Goal: Information Seeking & Learning: Learn about a topic

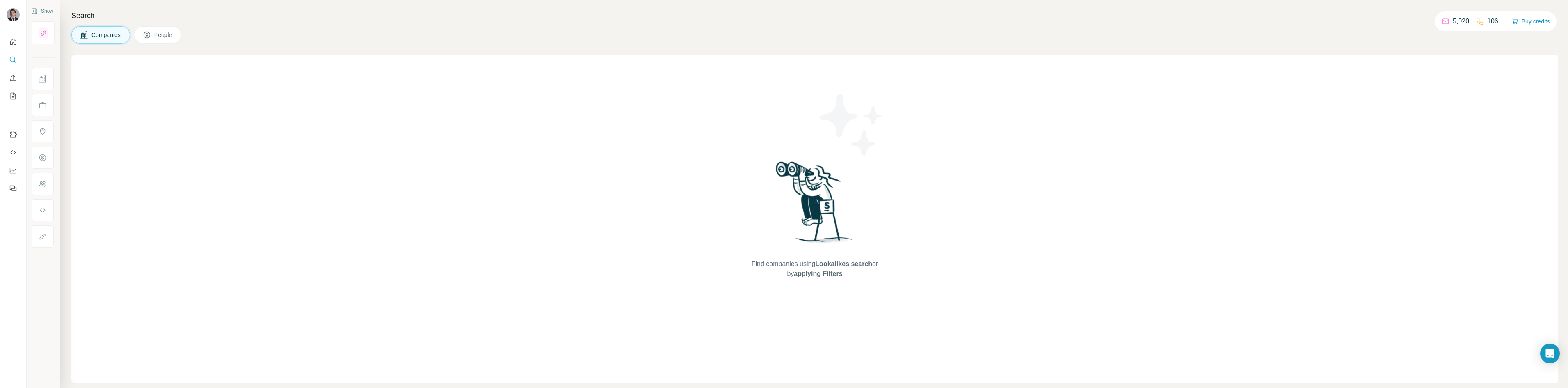
click at [268, 240] on div "Find companies using Lookalikes search or by applying Filters" at bounding box center [814, 219] width 1487 height 328
click at [10, 38] on icon "Quick start" at bounding box center [13, 41] width 8 height 8
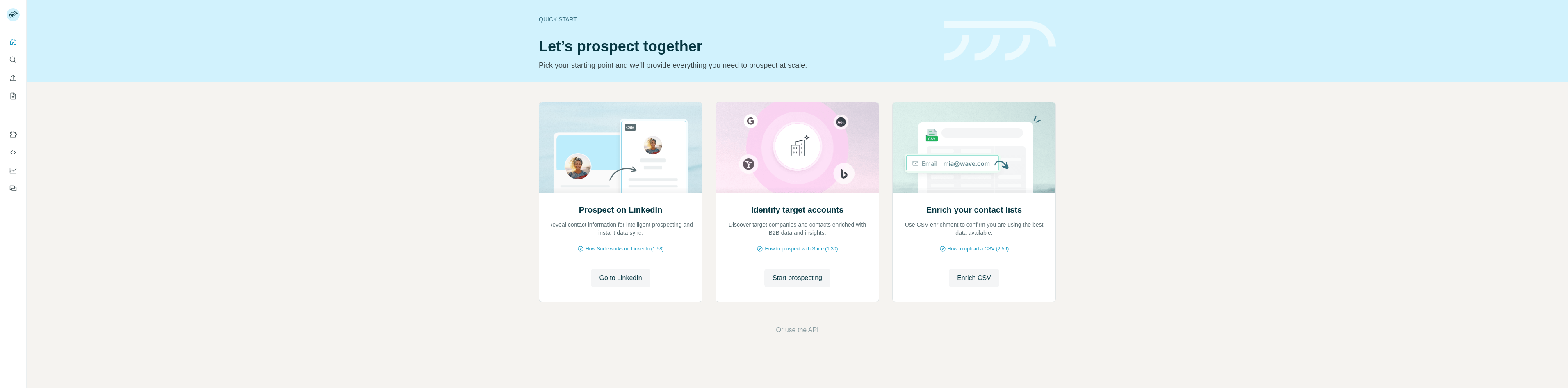
click at [273, 104] on div "Prospect on LinkedIn Reveal contact information for intelligent prospecting and…" at bounding box center [797, 218] width 1541 height 272
click at [17, 57] on button "Search" at bounding box center [13, 60] width 13 height 15
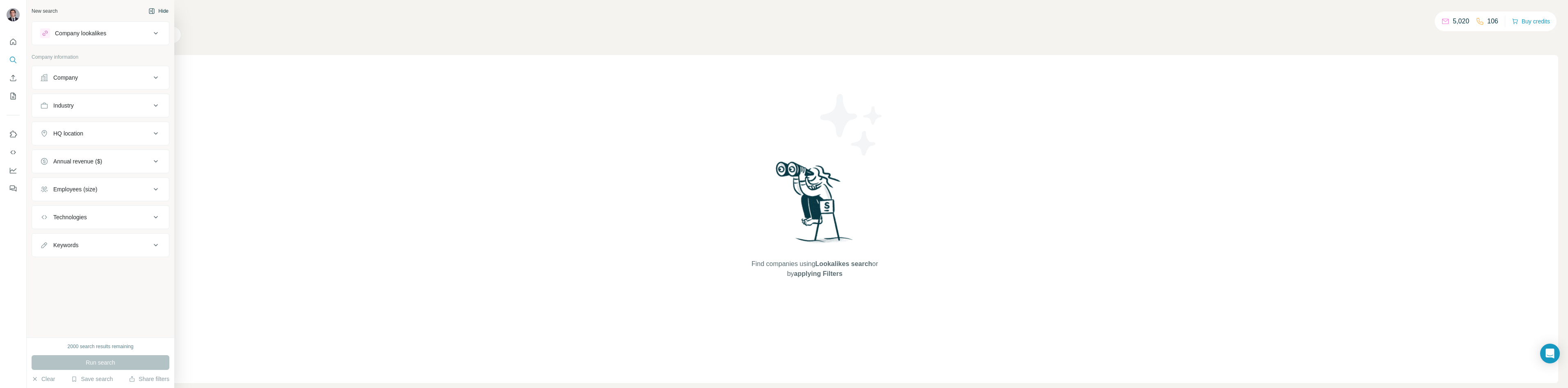
click at [161, 14] on button "Hide" at bounding box center [158, 11] width 32 height 12
click at [50, 9] on div "New search" at bounding box center [44, 11] width 26 height 7
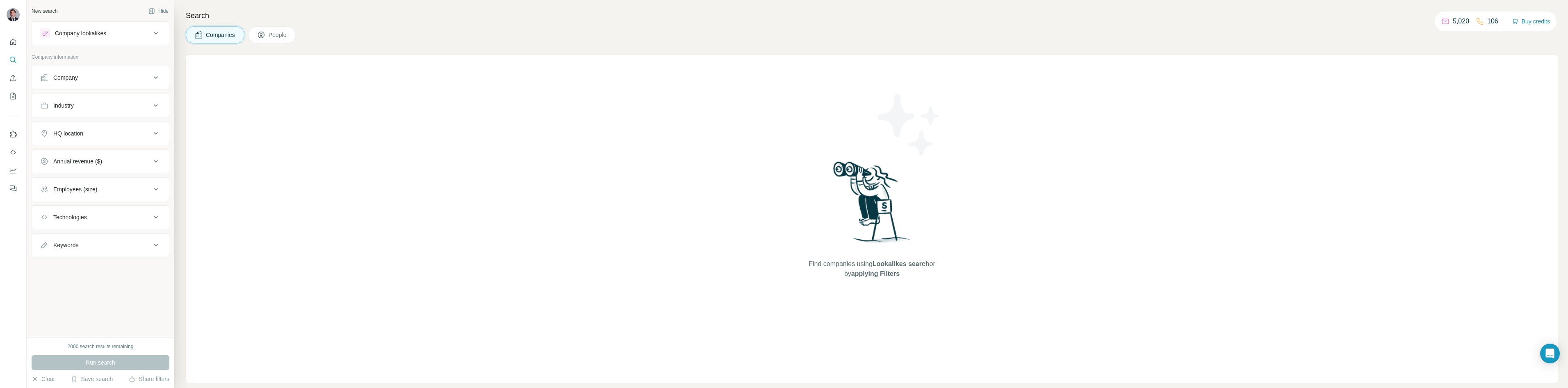
click at [97, 104] on div "Industry" at bounding box center [96, 105] width 111 height 8
click at [78, 132] on div at bounding box center [96, 125] width 101 height 14
type input "***"
click at [108, 144] on div "Veterinary" at bounding box center [100, 144] width 107 height 8
click at [70, 77] on div "Company" at bounding box center [66, 77] width 24 height 8
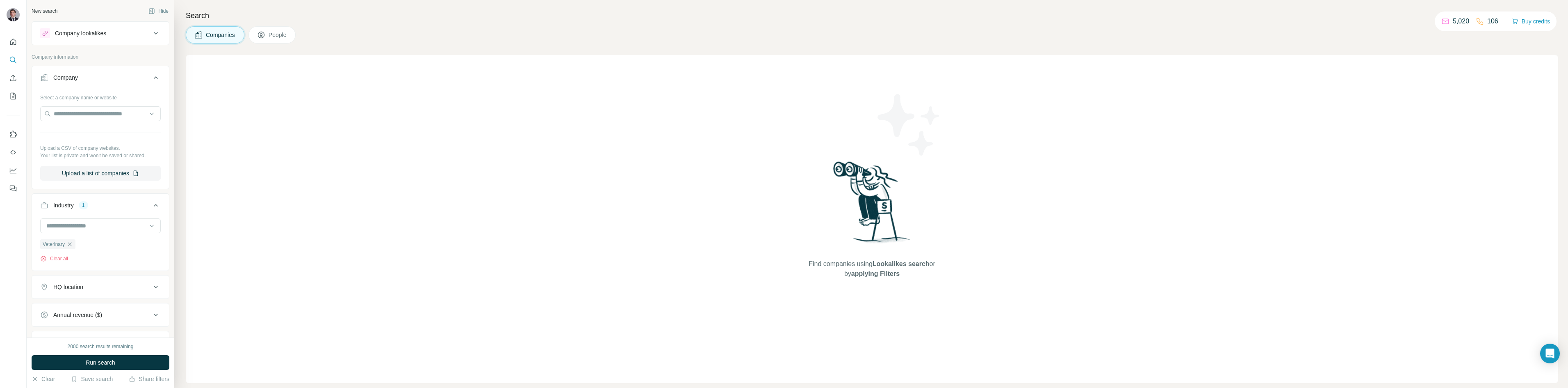
click at [70, 77] on div "Company" at bounding box center [66, 77] width 24 height 8
click at [74, 358] on button "Run search" at bounding box center [100, 362] width 138 height 15
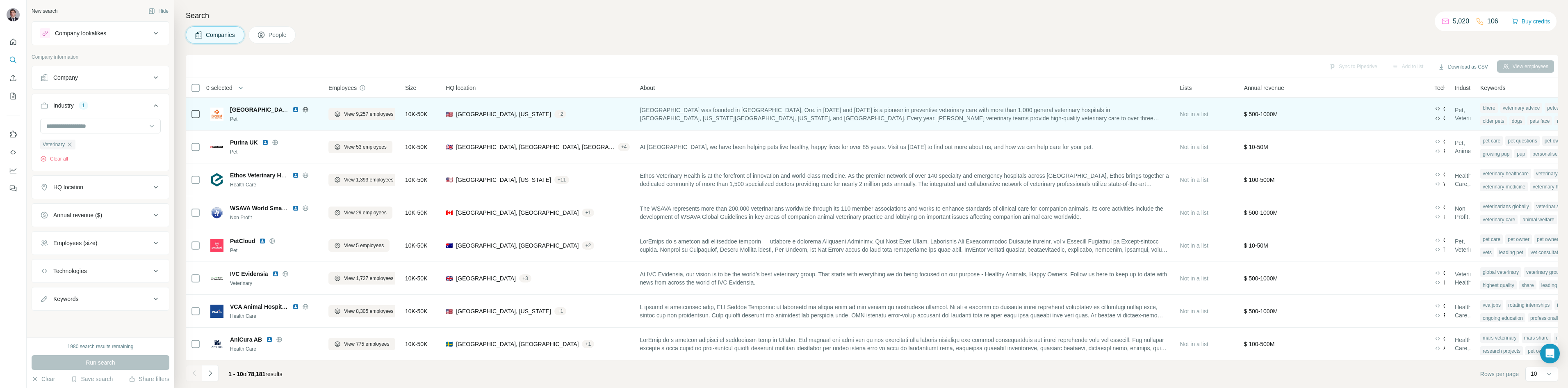
click at [305, 110] on icon at bounding box center [305, 109] width 5 height 1
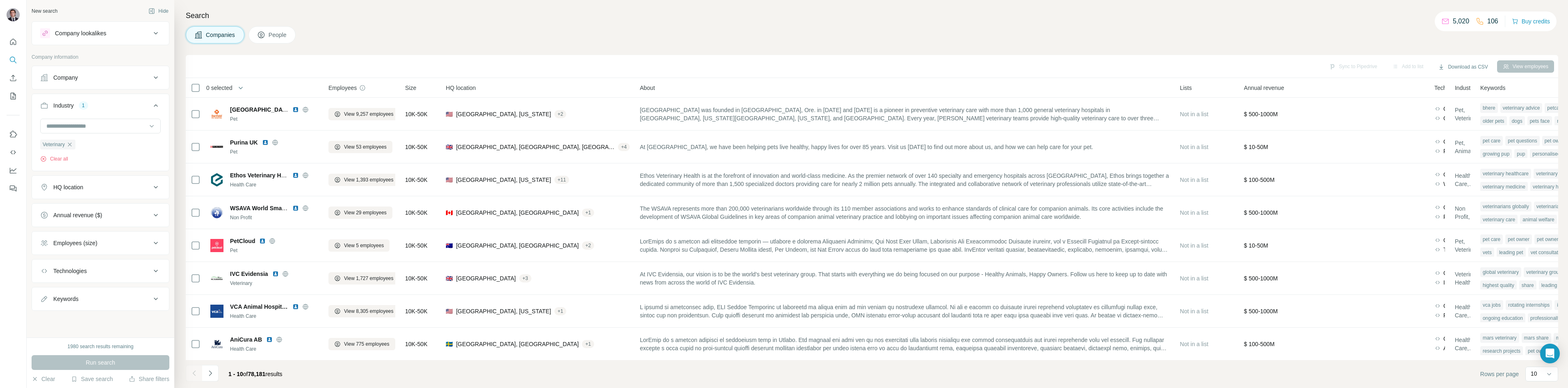
click at [83, 191] on div "HQ location" at bounding box center [68, 186] width 30 height 8
click at [82, 206] on input "text" at bounding box center [100, 208] width 121 height 15
type input "**********"
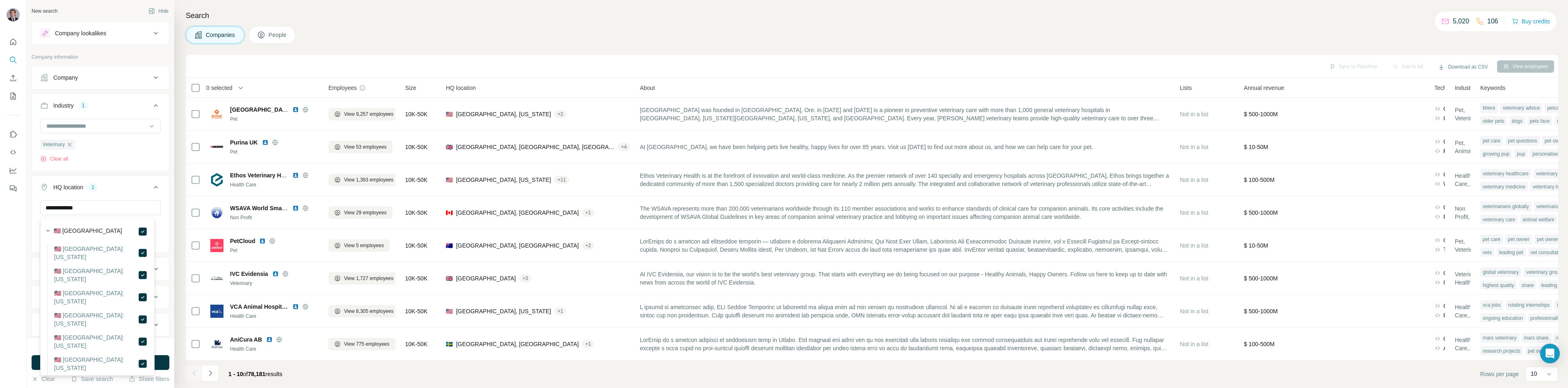
click at [152, 188] on icon at bounding box center [156, 187] width 10 height 10
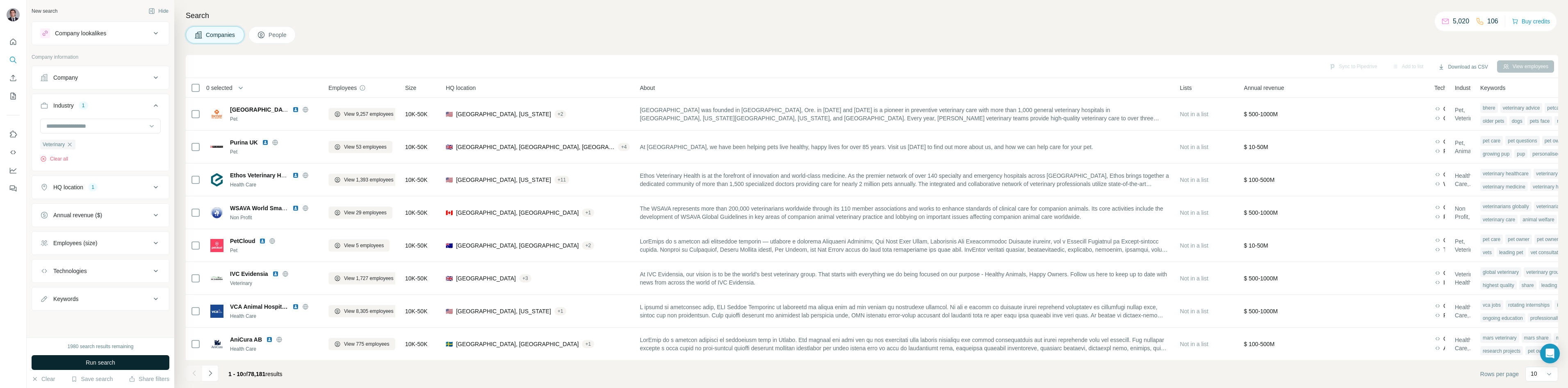
click at [103, 361] on span "Run search" at bounding box center [100, 362] width 30 height 8
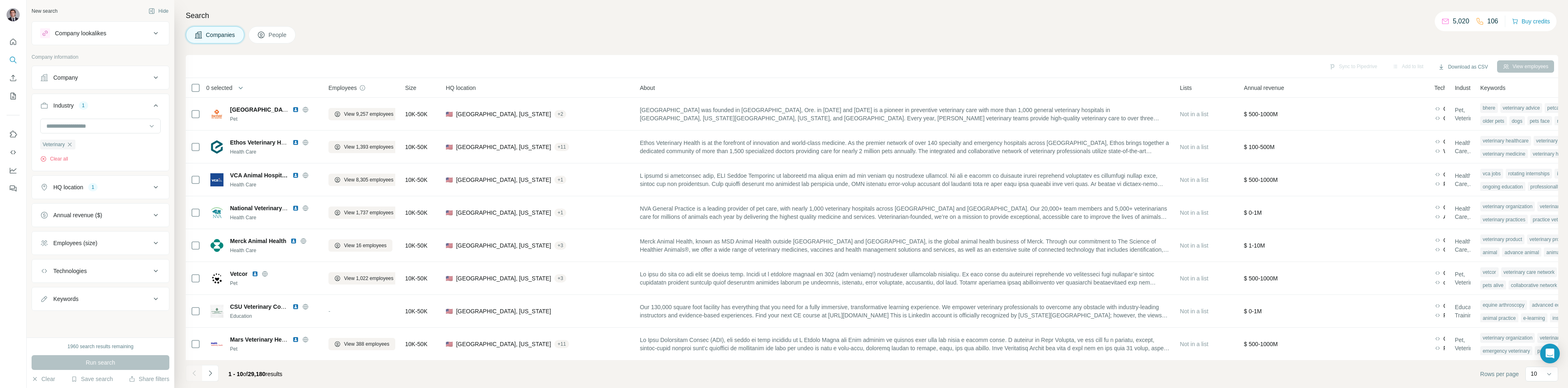
click at [357, 44] on div "Search Companies People Sync to Pipedrive Add to list Download as CSV View empl…" at bounding box center [871, 194] width 1394 height 388
click at [81, 300] on div "Keywords" at bounding box center [96, 298] width 111 height 8
click at [74, 319] on input "text" at bounding box center [92, 319] width 104 height 15
type input "********"
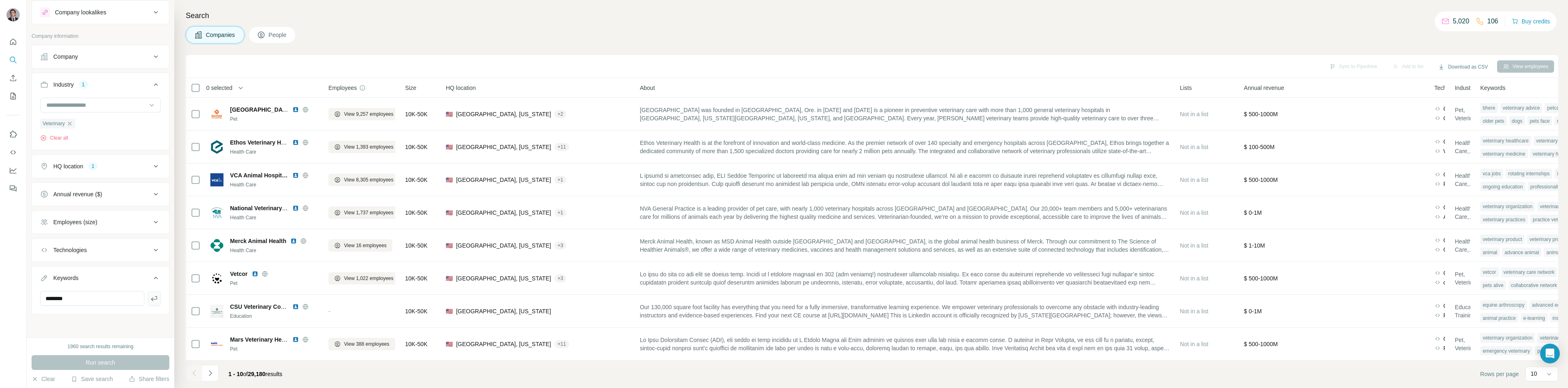
click at [150, 295] on icon "button" at bounding box center [154, 298] width 8 height 8
click at [93, 360] on span "Run search" at bounding box center [100, 362] width 30 height 8
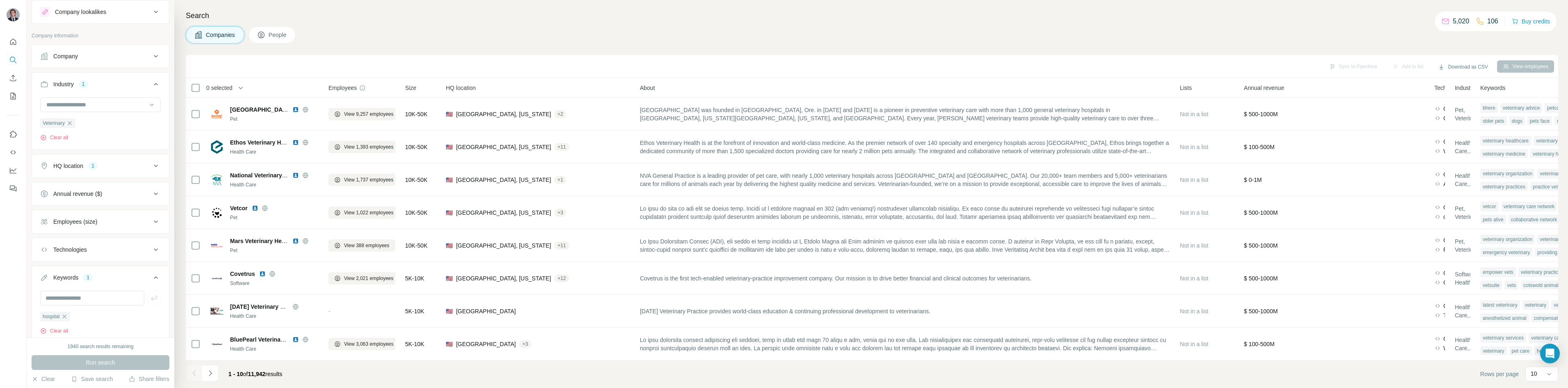
click at [342, 38] on div "Companies People" at bounding box center [872, 35] width 1373 height 17
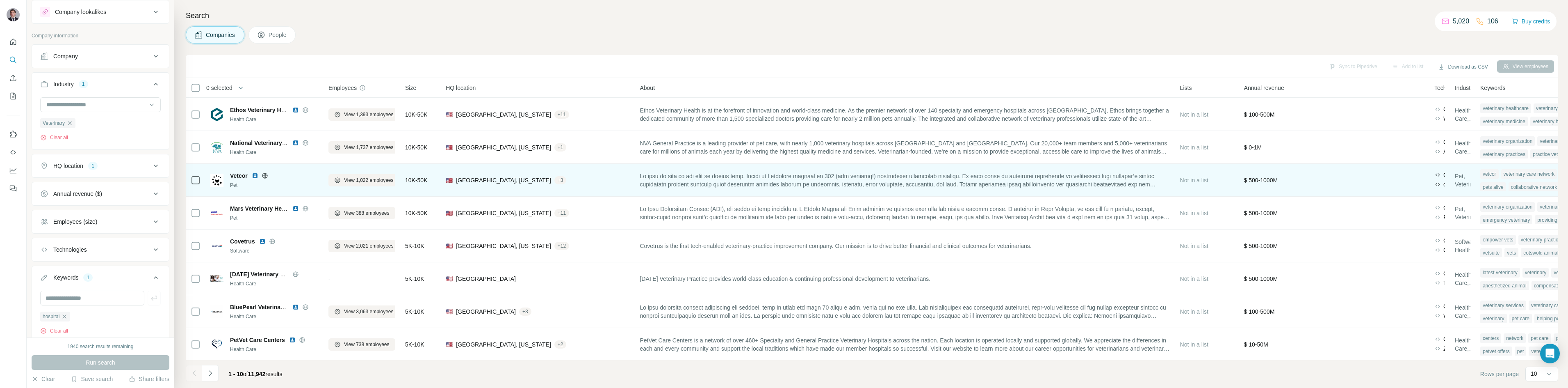
scroll to position [70, 0]
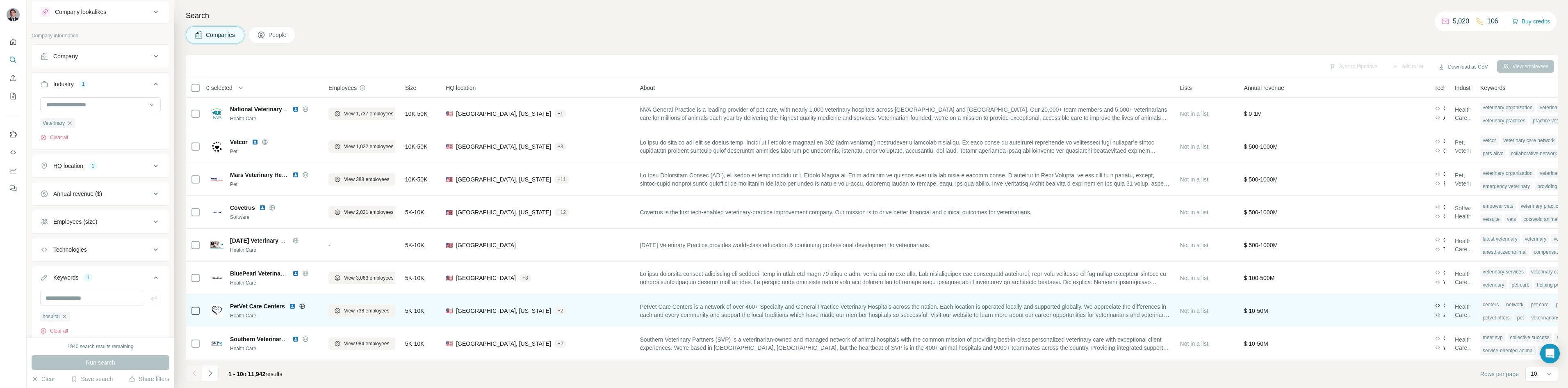
click at [306, 303] on icon at bounding box center [302, 306] width 7 height 7
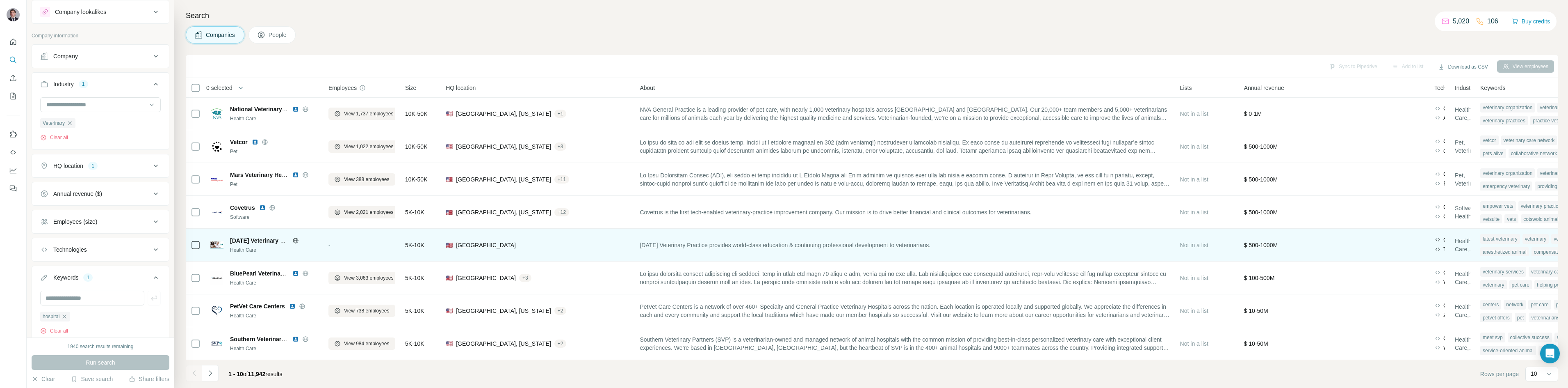
scroll to position [0, 0]
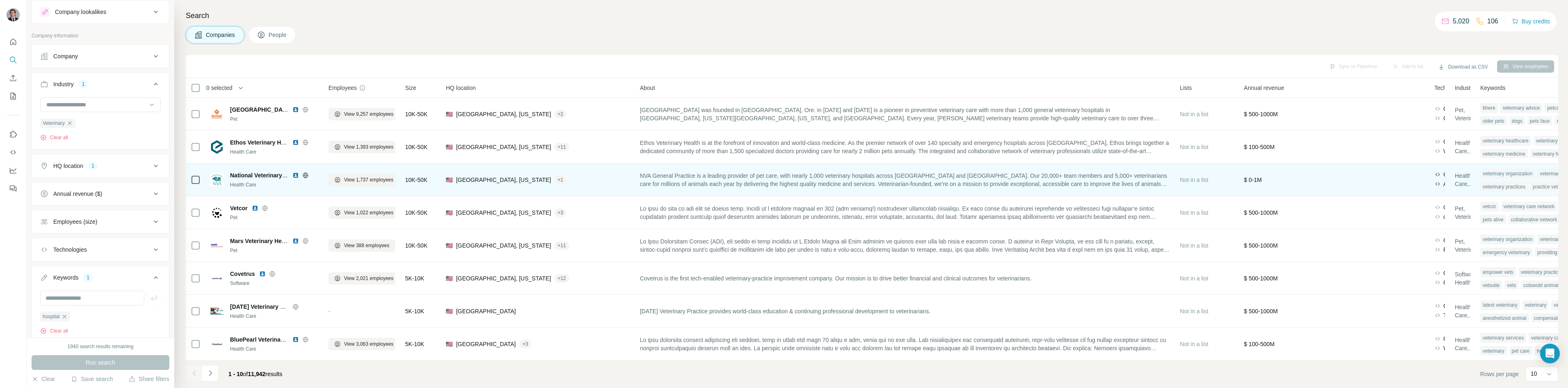
click at [304, 177] on icon at bounding box center [305, 175] width 5 height 5
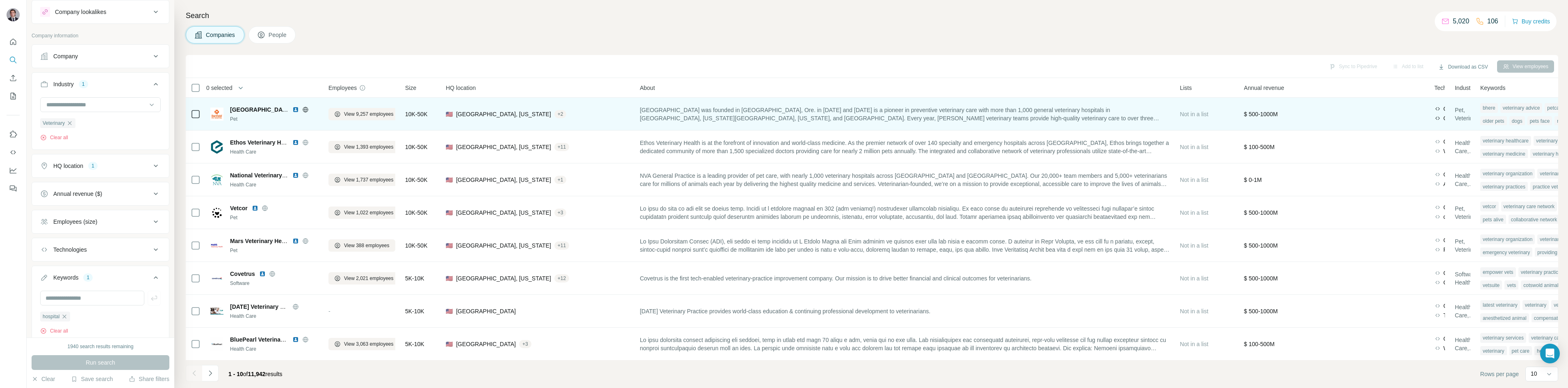
click at [306, 109] on icon at bounding box center [305, 109] width 5 height 1
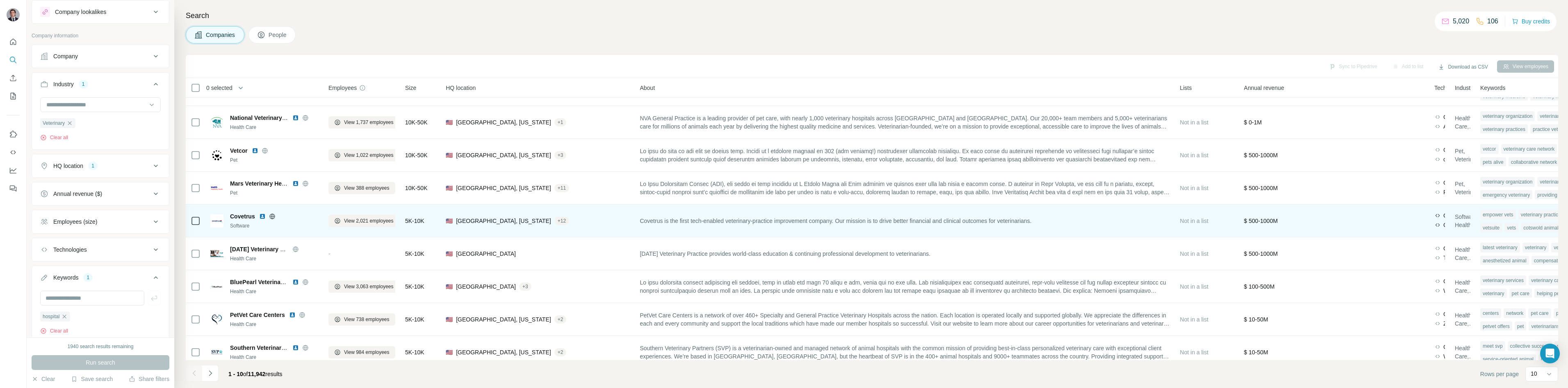
scroll to position [70, 0]
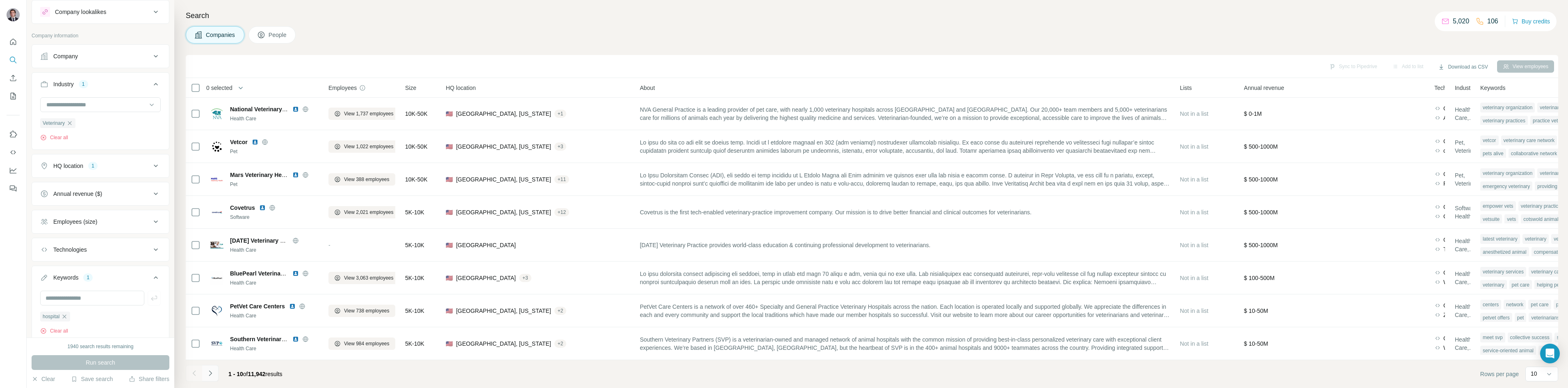
click at [212, 376] on icon "Navigate to next page" at bounding box center [210, 373] width 8 height 8
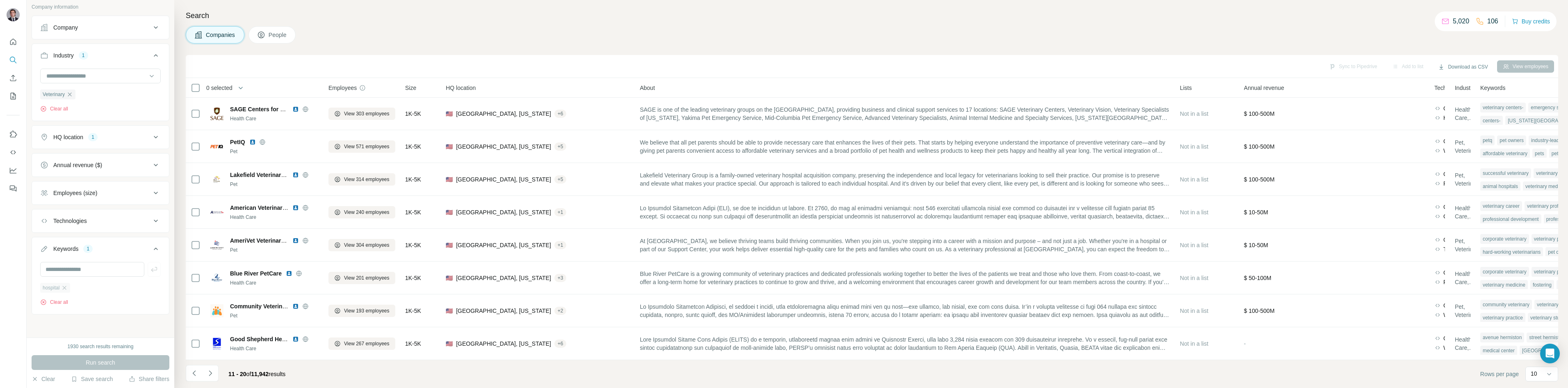
scroll to position [0, 0]
click at [99, 218] on div "Annual revenue ($)" at bounding box center [78, 214] width 49 height 8
click at [46, 250] on icon at bounding box center [45, 248] width 10 height 10
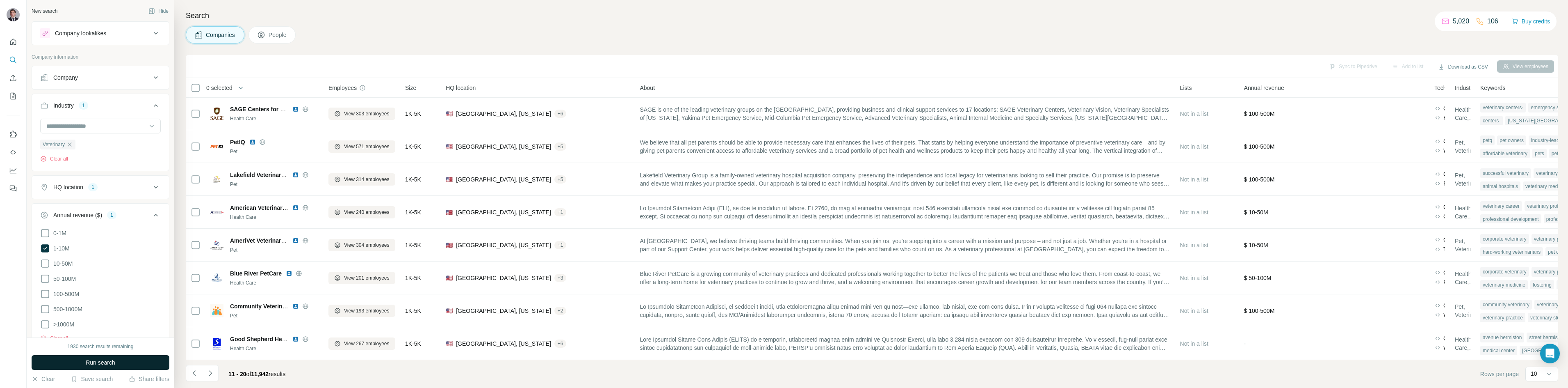
click at [75, 369] on button "Run search" at bounding box center [100, 362] width 138 height 15
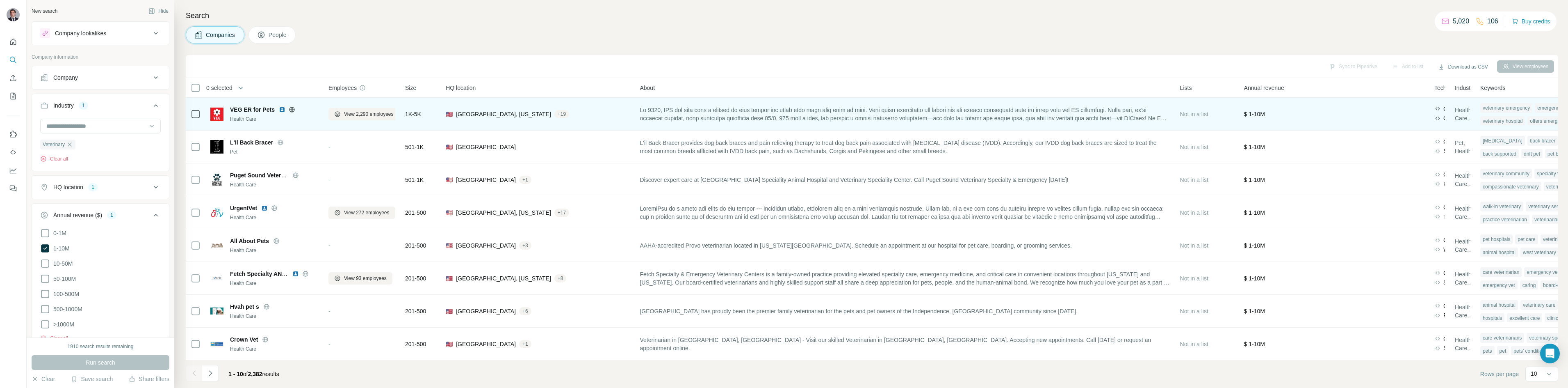
click at [289, 111] on icon at bounding box center [292, 109] width 7 height 7
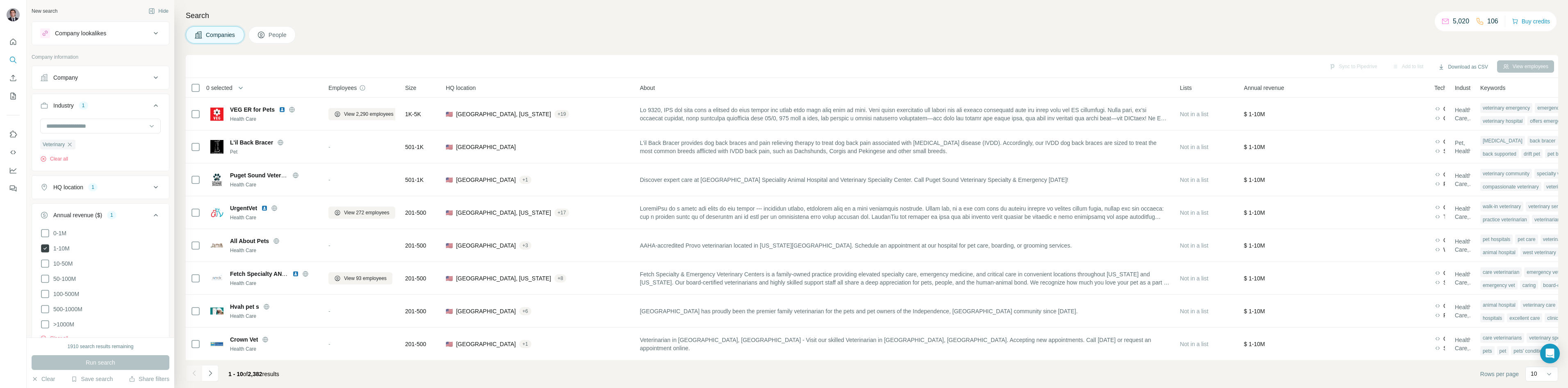
click at [43, 252] on icon at bounding box center [44, 248] width 8 height 8
click at [141, 217] on div "Annual revenue ($)" at bounding box center [96, 214] width 111 height 8
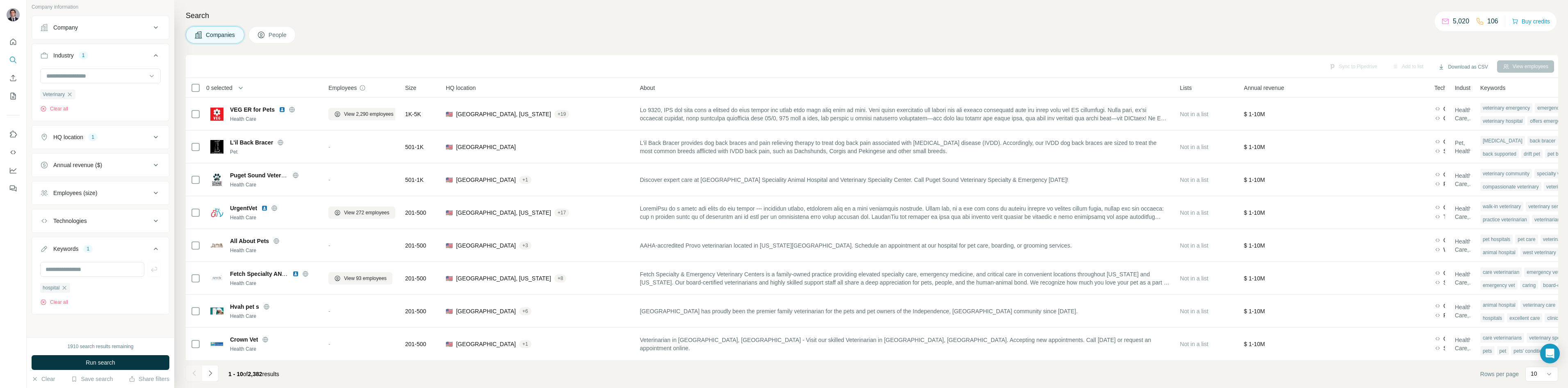
click at [109, 197] on button "Employees (size)" at bounding box center [100, 192] width 137 height 19
click at [46, 227] on icon at bounding box center [45, 225] width 10 height 10
click at [48, 242] on icon at bounding box center [45, 241] width 10 height 10
click at [131, 191] on div "Employees (size) 2" at bounding box center [96, 192] width 111 height 8
click at [67, 135] on div "HQ location" at bounding box center [68, 136] width 30 height 8
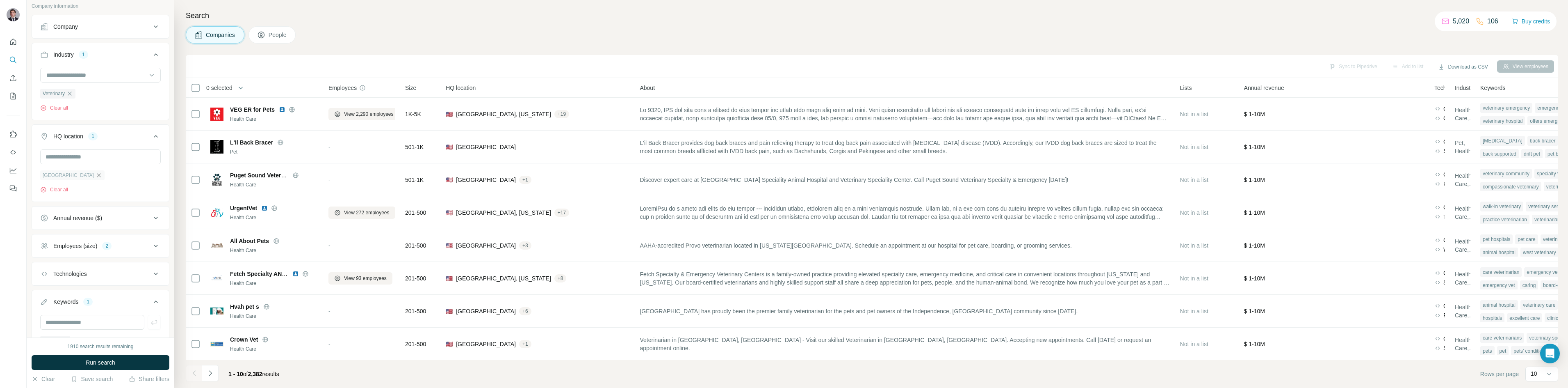
click at [96, 175] on icon "button" at bounding box center [99, 175] width 7 height 7
click at [75, 158] on input "text" at bounding box center [100, 157] width 121 height 15
type input "*******"
click at [94, 360] on span "Run search" at bounding box center [100, 362] width 30 height 8
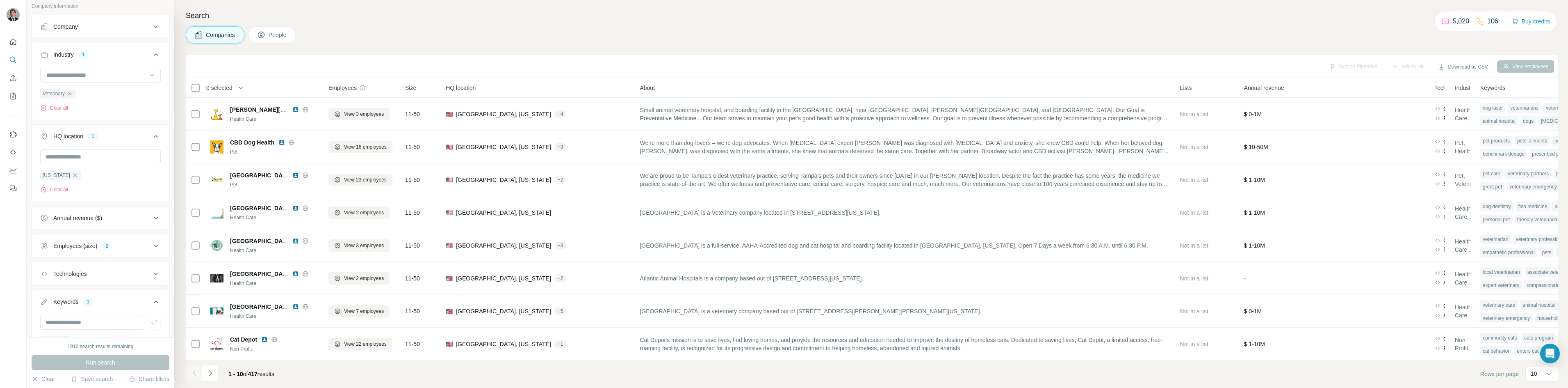
click at [345, 24] on div "Search Companies People Sync to Pipedrive Add to list Download as CSV View empl…" at bounding box center [871, 194] width 1394 height 388
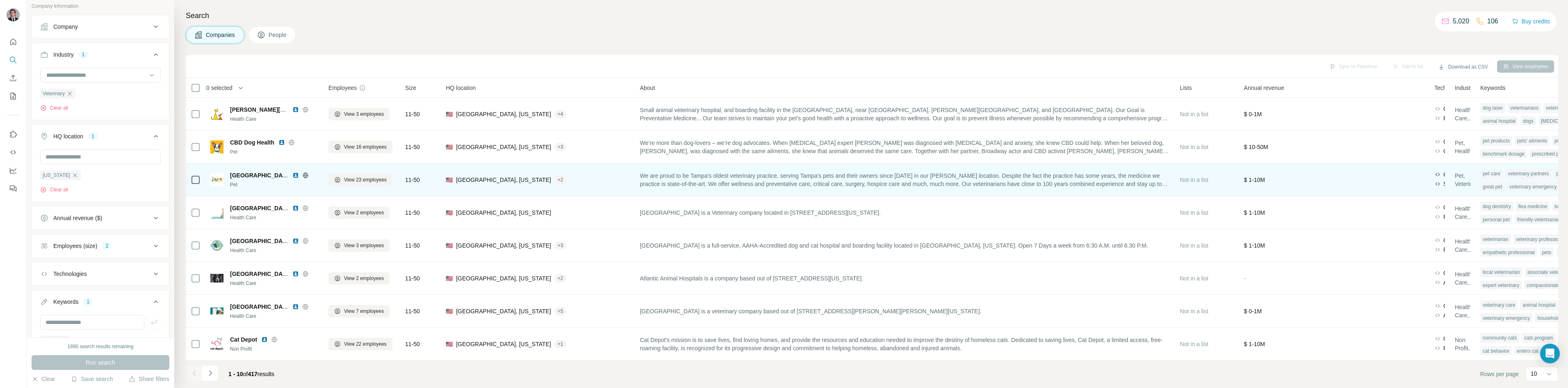
click at [306, 173] on icon at bounding box center [305, 175] width 7 height 7
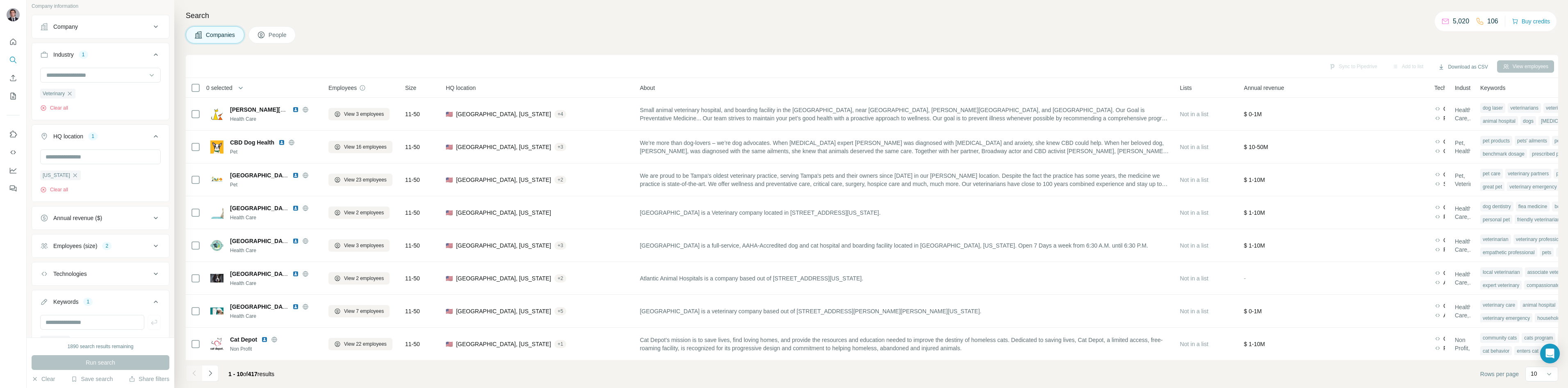
click at [410, 40] on div "Companies People" at bounding box center [872, 35] width 1373 height 17
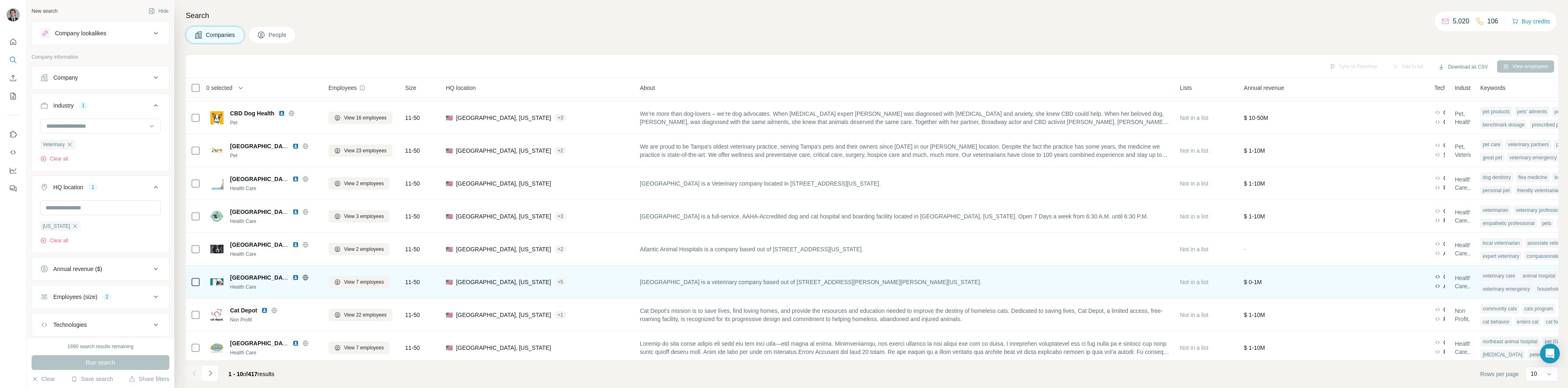
scroll to position [70, 0]
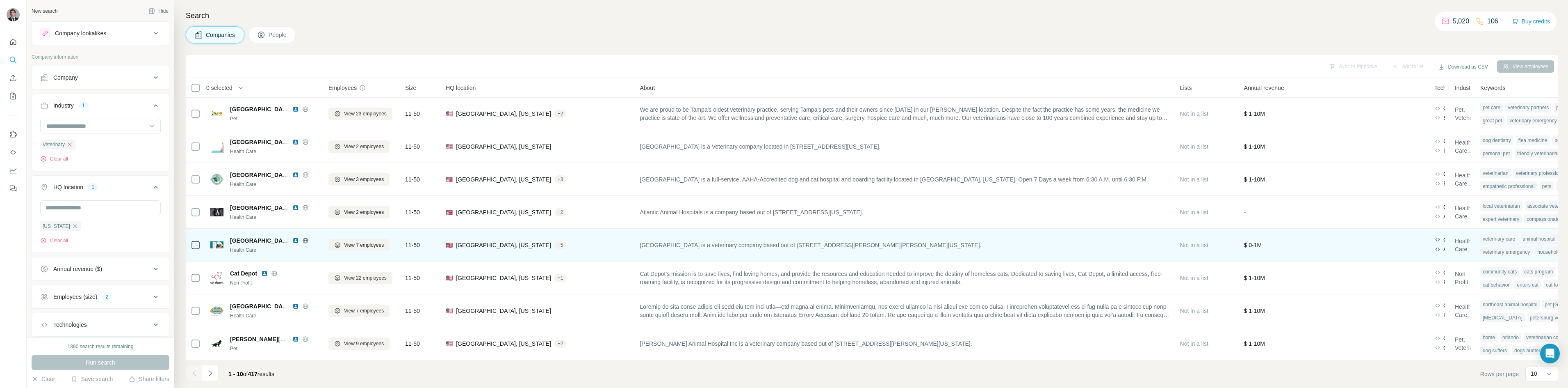
click at [301, 237] on div at bounding box center [305, 240] width 26 height 7
click at [302, 237] on icon at bounding box center [305, 240] width 7 height 7
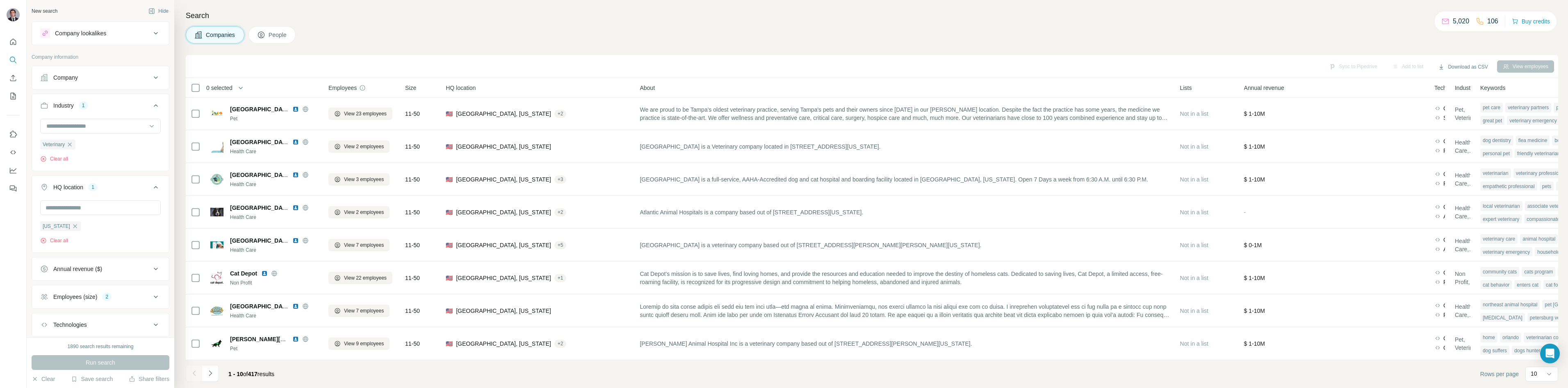
click at [485, 32] on div "Companies People" at bounding box center [872, 35] width 1373 height 17
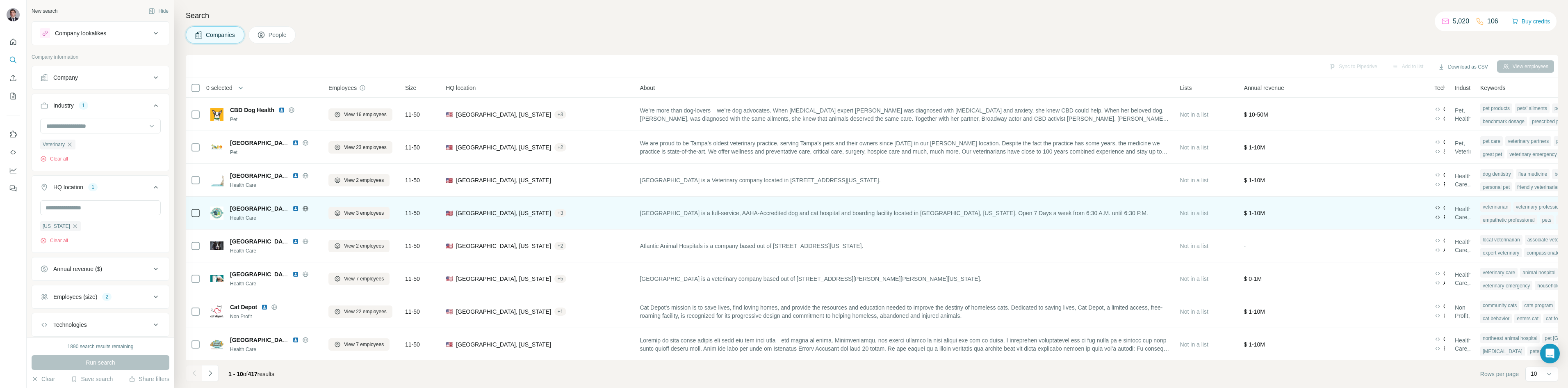
scroll to position [49, 0]
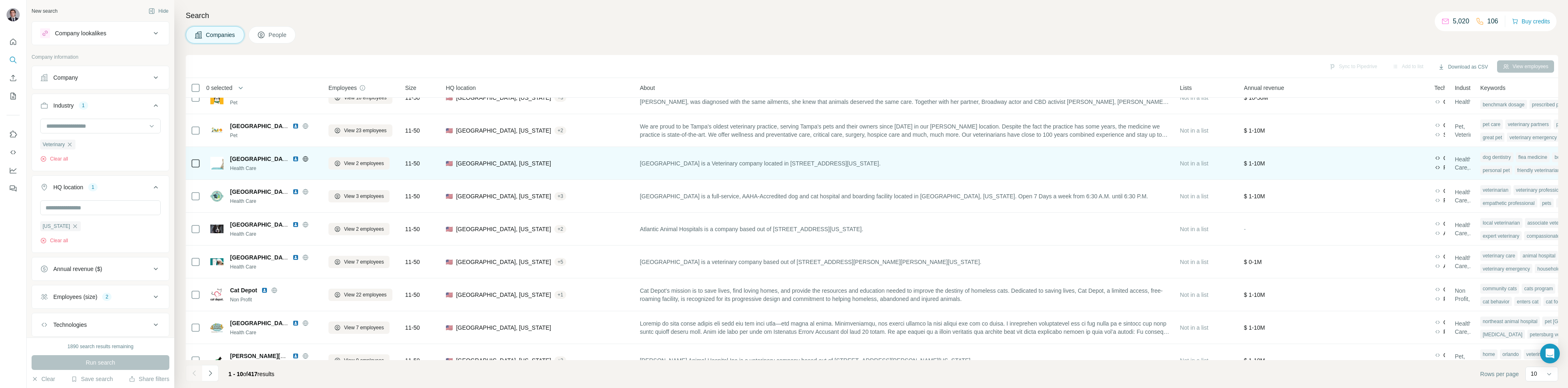
click at [303, 159] on icon at bounding box center [305, 158] width 7 height 7
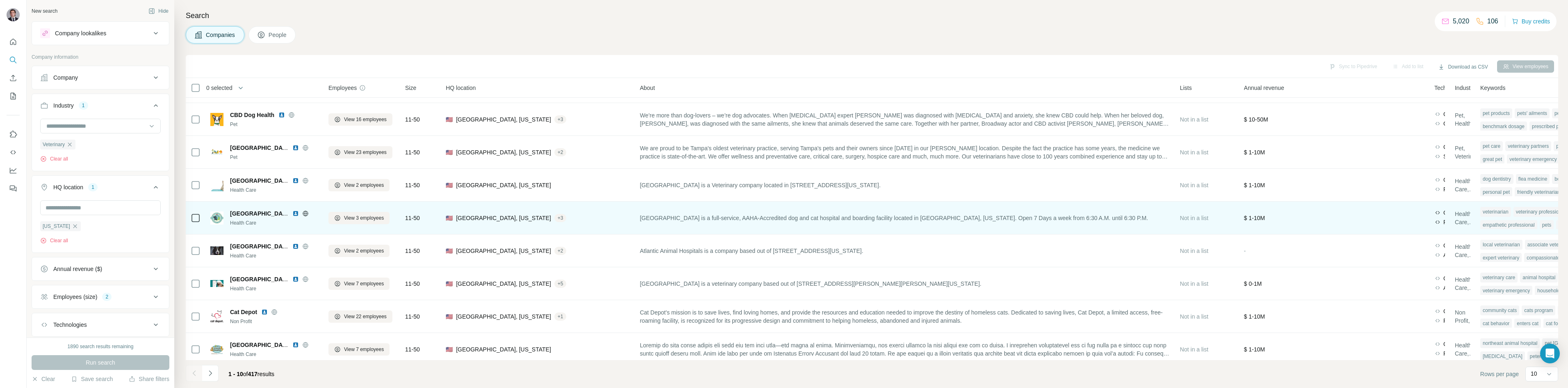
scroll to position [70, 0]
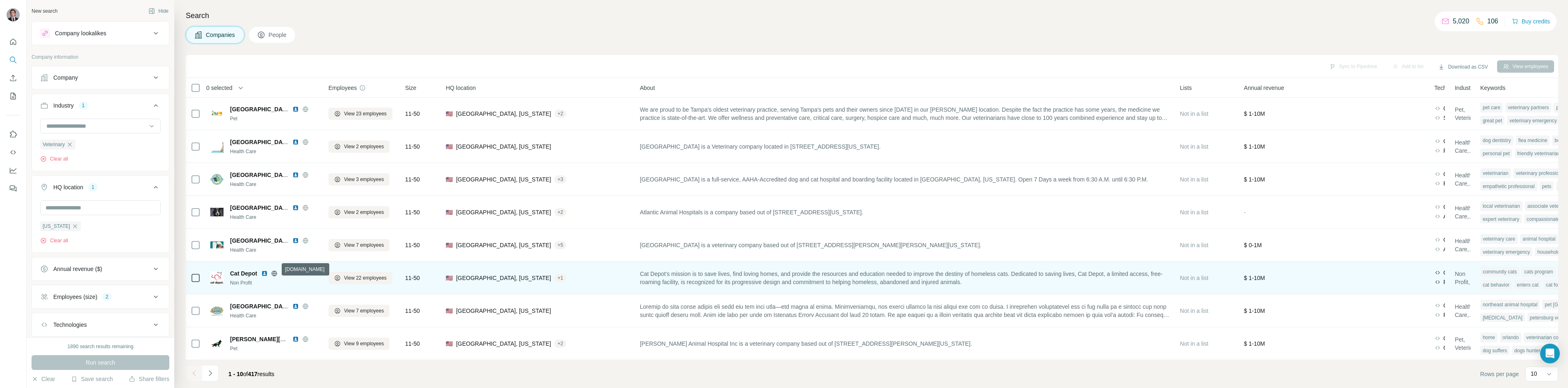
click at [274, 271] on icon at bounding box center [275, 273] width 5 height 5
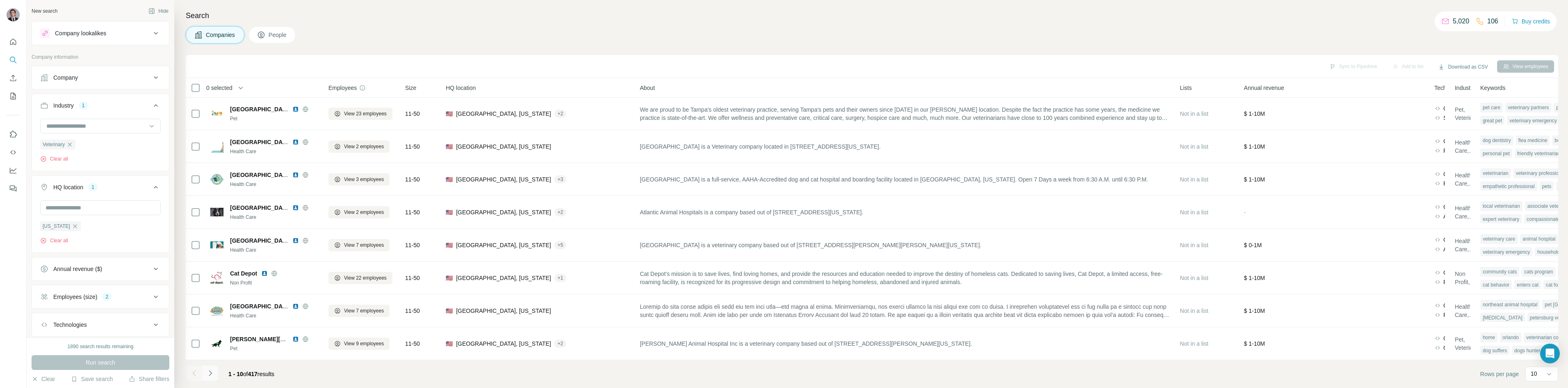
click at [214, 368] on button "Navigate to next page" at bounding box center [210, 373] width 16 height 16
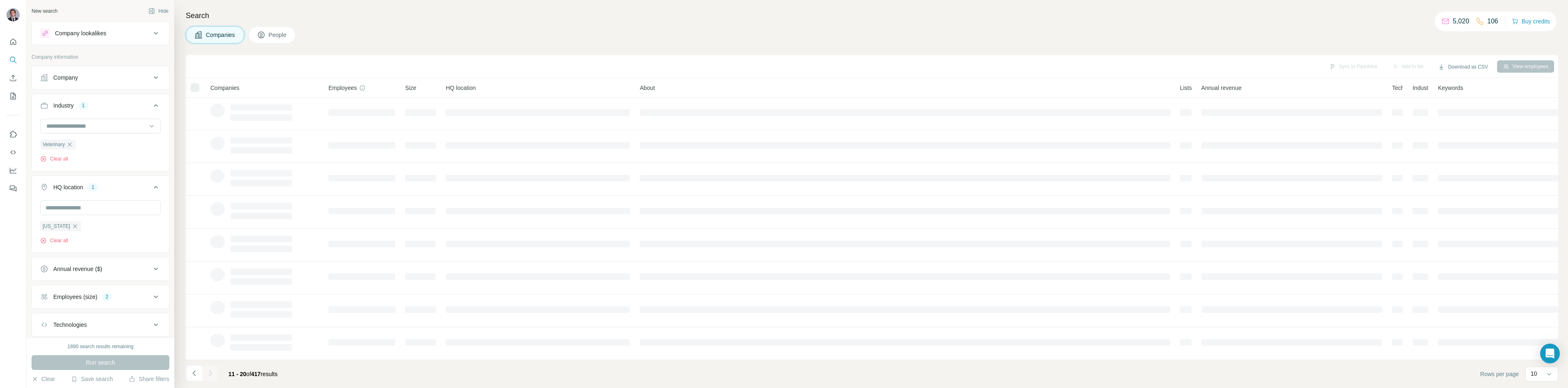
scroll to position [0, 0]
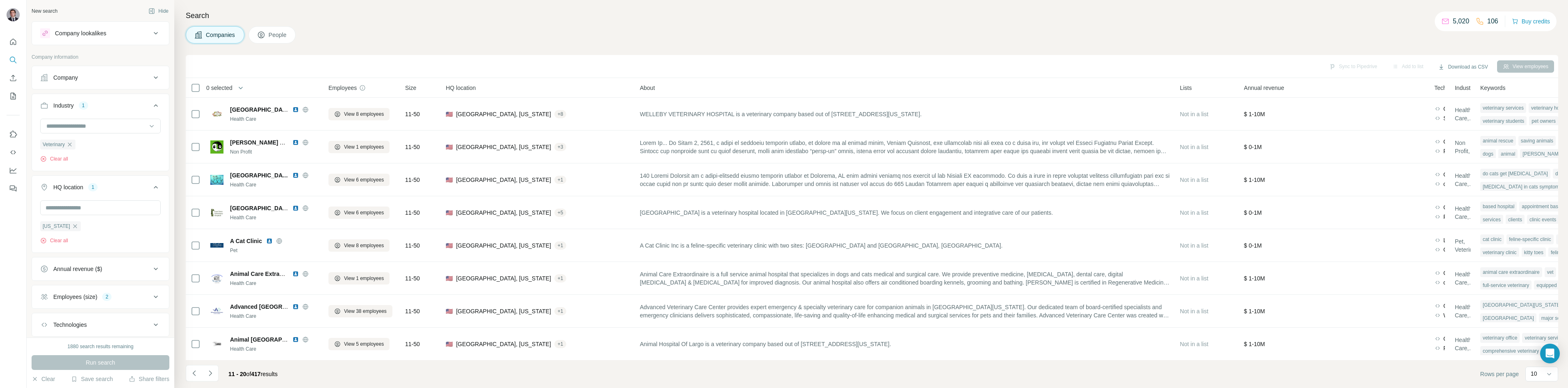
click at [418, 42] on div "Companies People" at bounding box center [872, 35] width 1373 height 17
click at [457, 7] on div "Search Companies People Sync to Pipedrive Add to list Download as CSV View empl…" at bounding box center [871, 194] width 1394 height 388
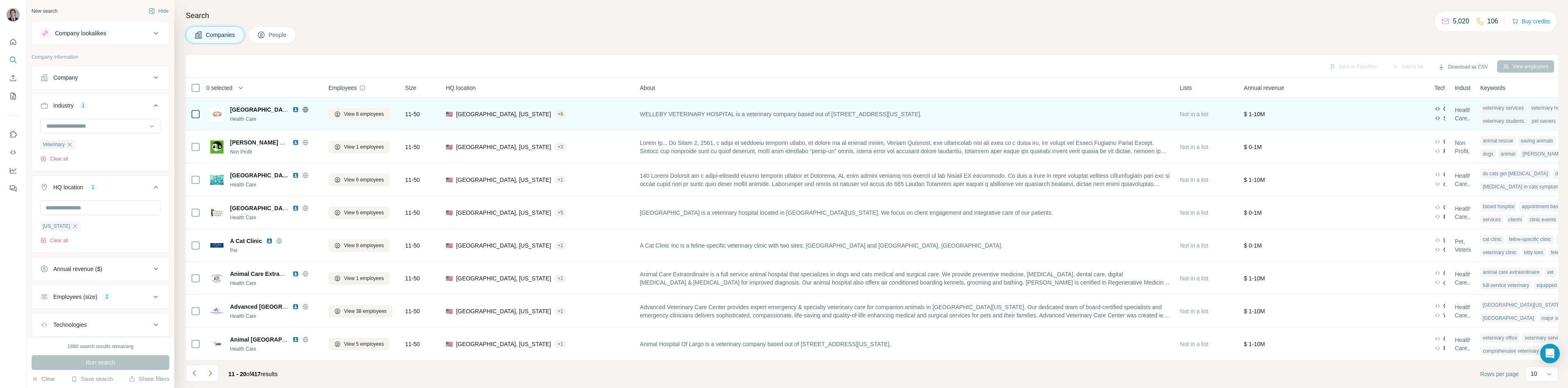
click at [303, 110] on icon at bounding box center [305, 109] width 7 height 7
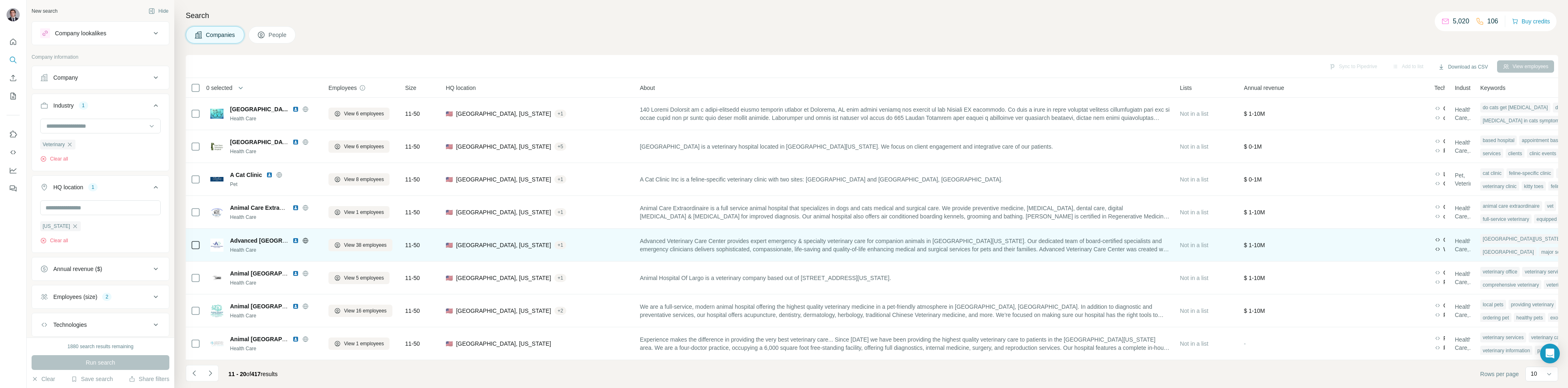
scroll to position [70, 0]
click at [307, 237] on icon at bounding box center [305, 240] width 7 height 7
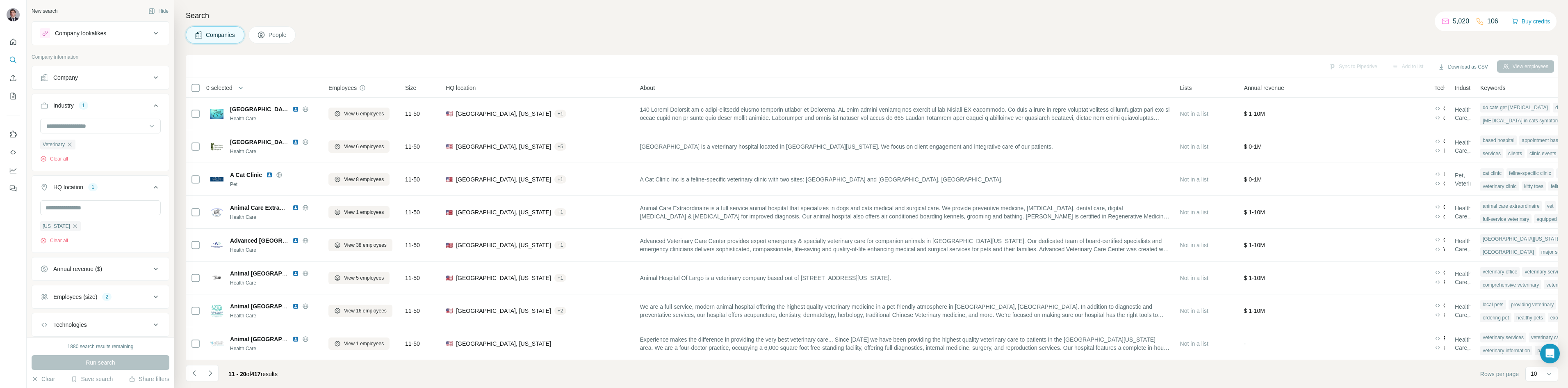
click at [638, 35] on div "Companies People" at bounding box center [872, 35] width 1373 height 17
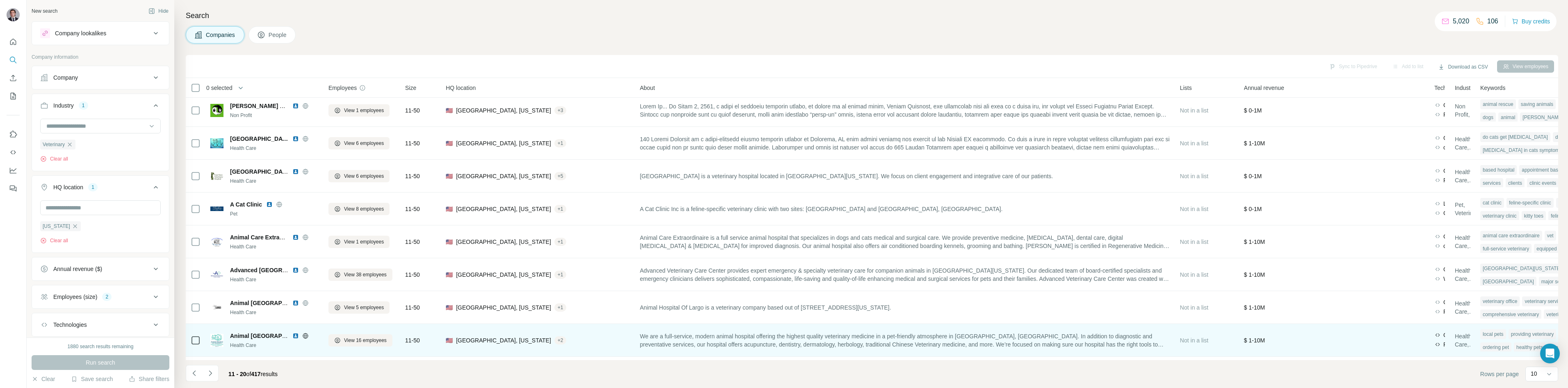
scroll to position [0, 0]
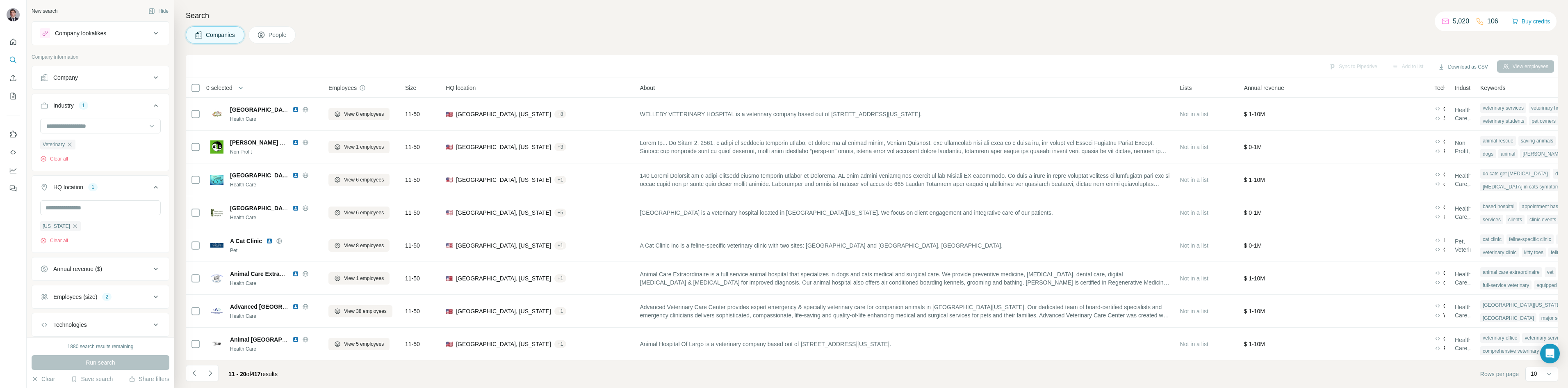
drag, startPoint x: 350, startPoint y: 34, endPoint x: 329, endPoint y: 65, distance: 37.4
click at [351, 35] on div "Companies People" at bounding box center [872, 35] width 1373 height 17
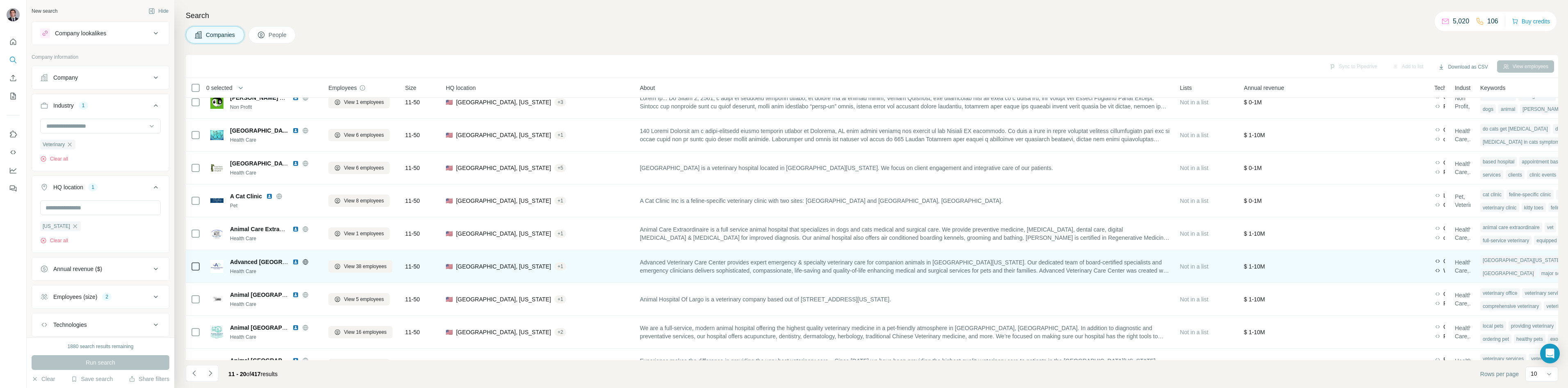
scroll to position [70, 0]
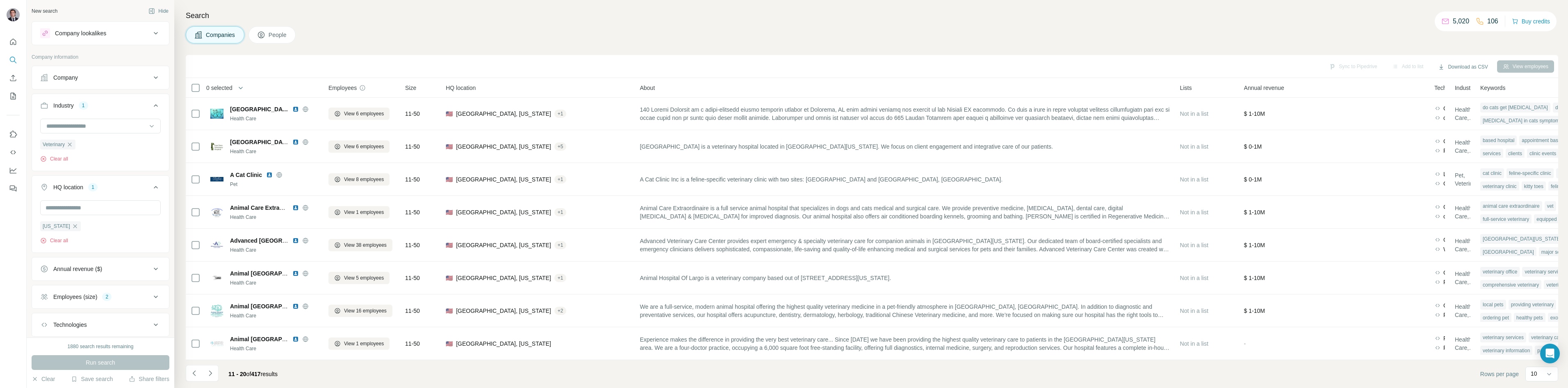
click at [212, 370] on icon "Navigate to next page" at bounding box center [210, 373] width 8 height 8
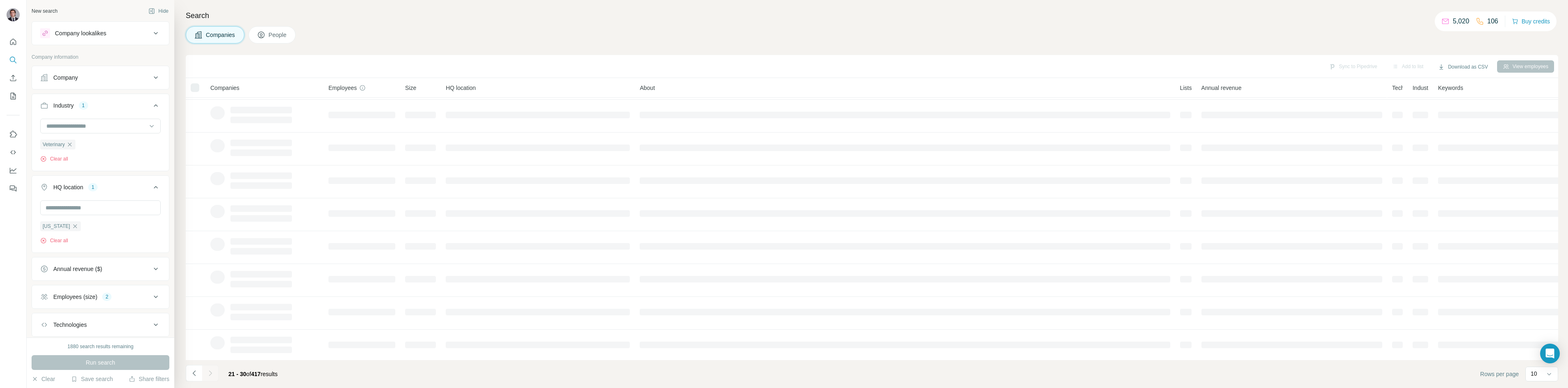
scroll to position [0, 0]
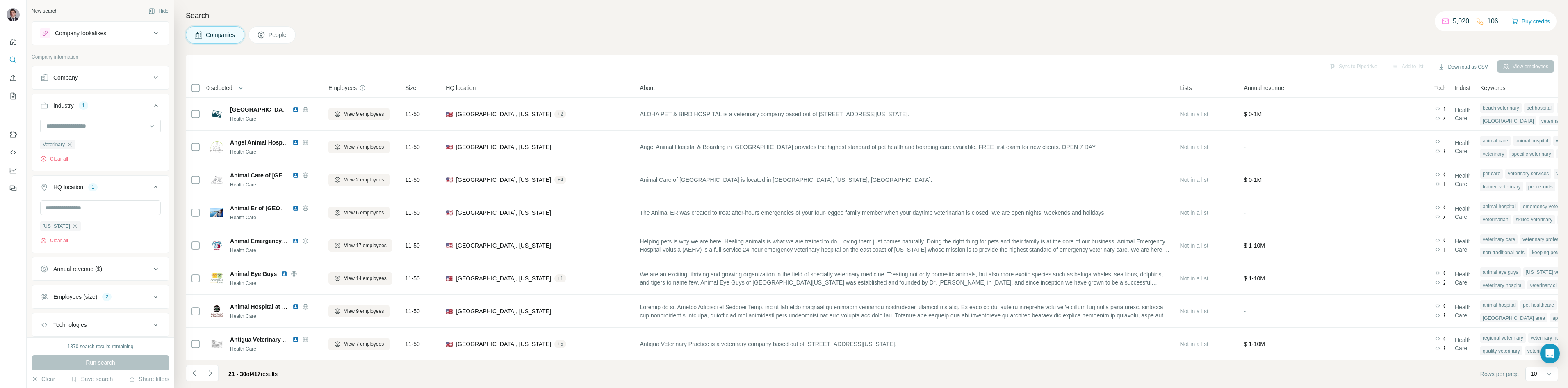
drag, startPoint x: 433, startPoint y: 58, endPoint x: 438, endPoint y: 55, distance: 5.8
click at [433, 58] on div "Sync to Pipedrive Add to list Download as CSV View employees" at bounding box center [872, 66] width 1373 height 23
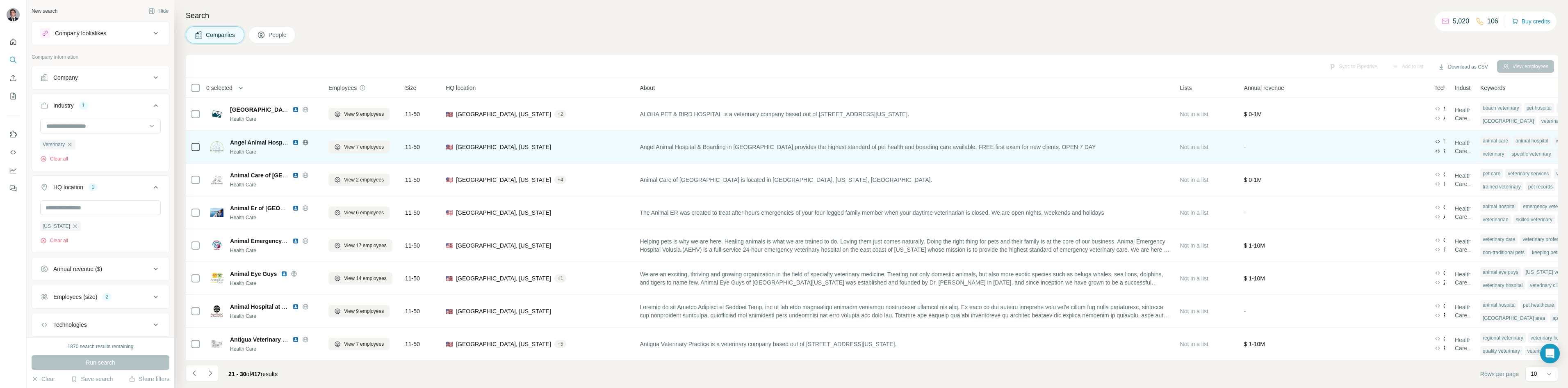
click at [309, 143] on icon at bounding box center [305, 142] width 7 height 7
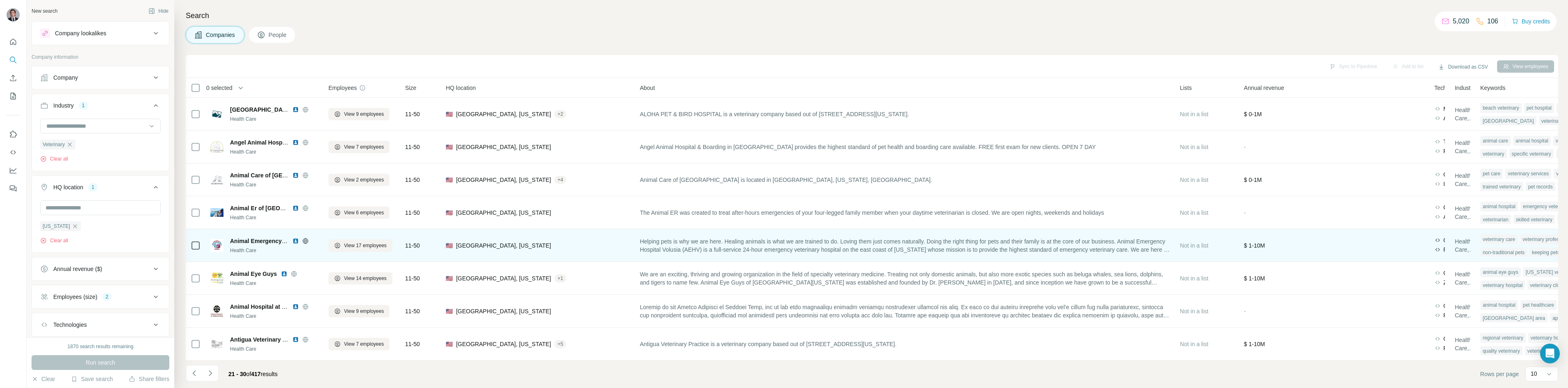
click at [305, 240] on icon at bounding box center [305, 241] width 7 height 7
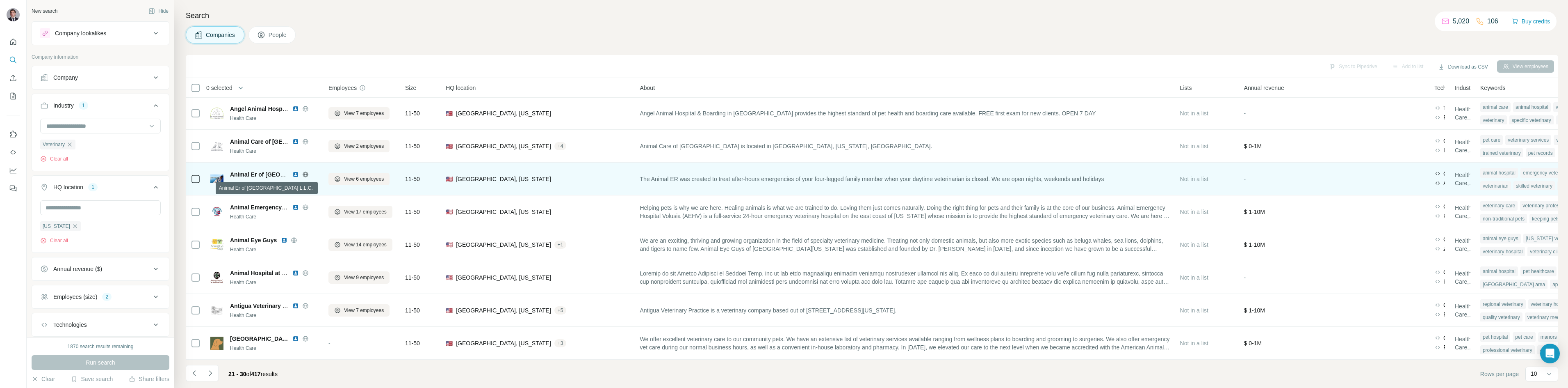
scroll to position [70, 0]
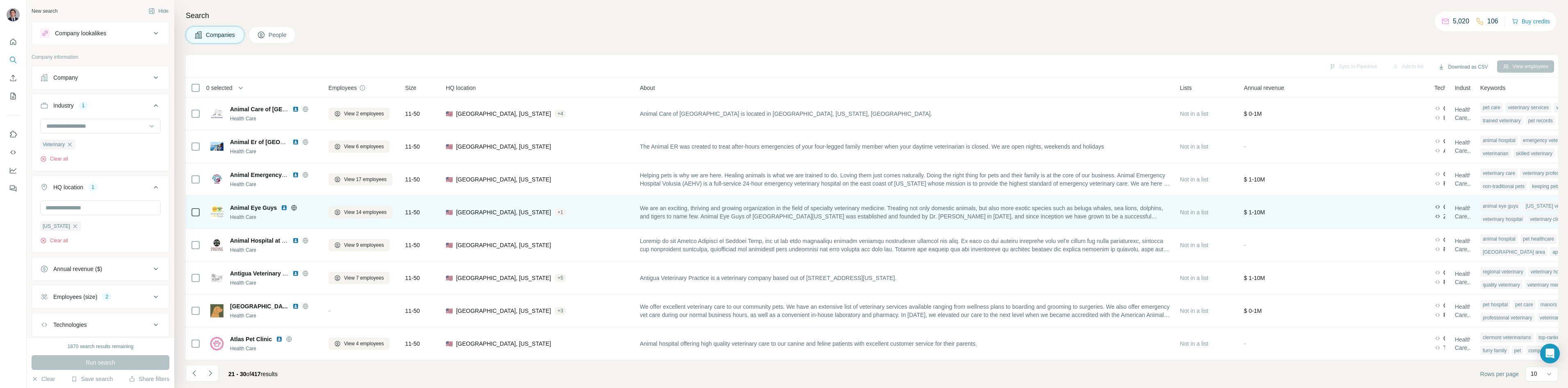
click at [294, 205] on icon at bounding box center [294, 207] width 7 height 7
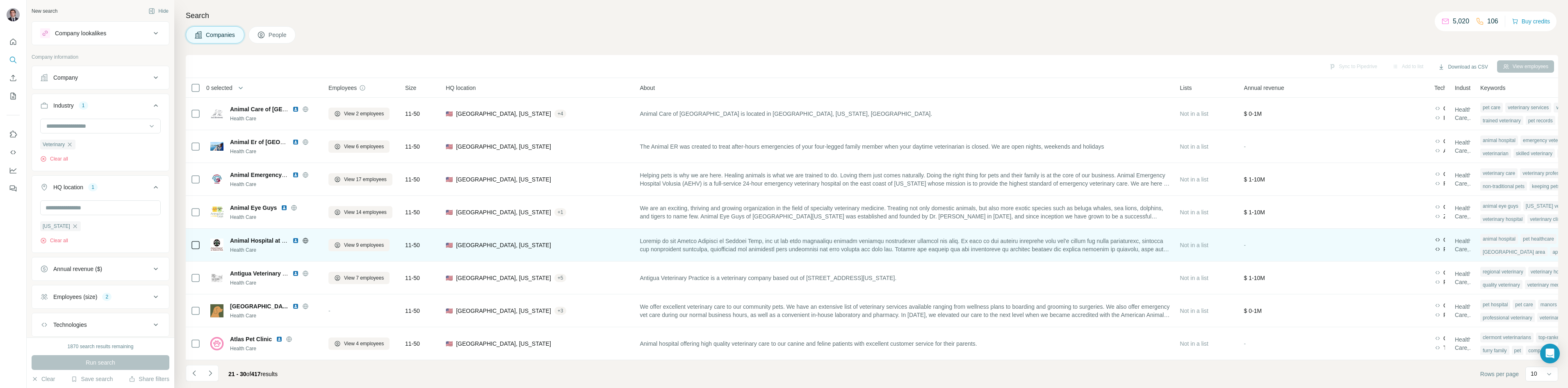
click at [304, 237] on icon at bounding box center [305, 240] width 7 height 7
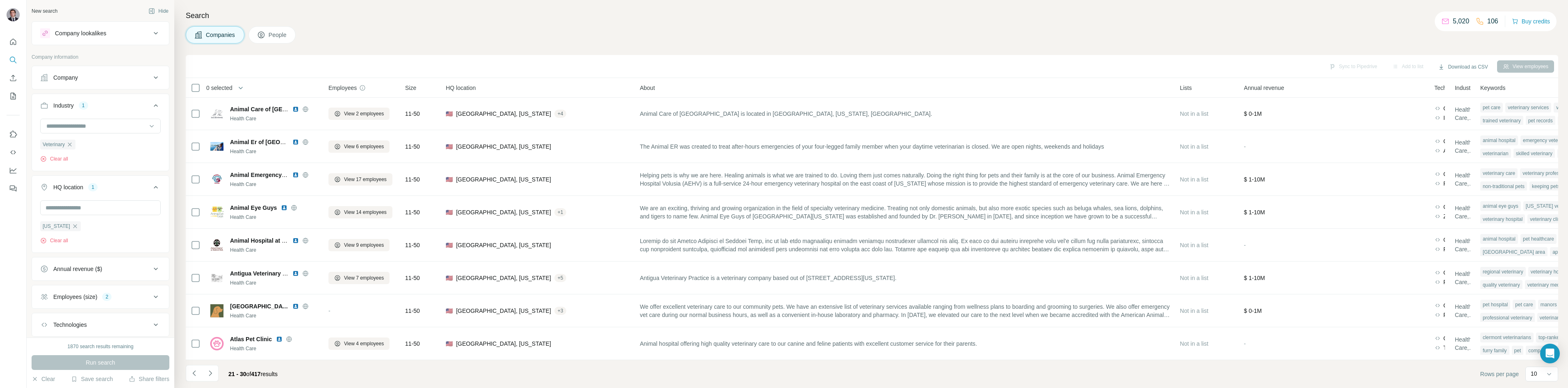
click at [579, 24] on div "Search Companies People Sync to Pipedrive Add to list Download as CSV View empl…" at bounding box center [871, 194] width 1394 height 388
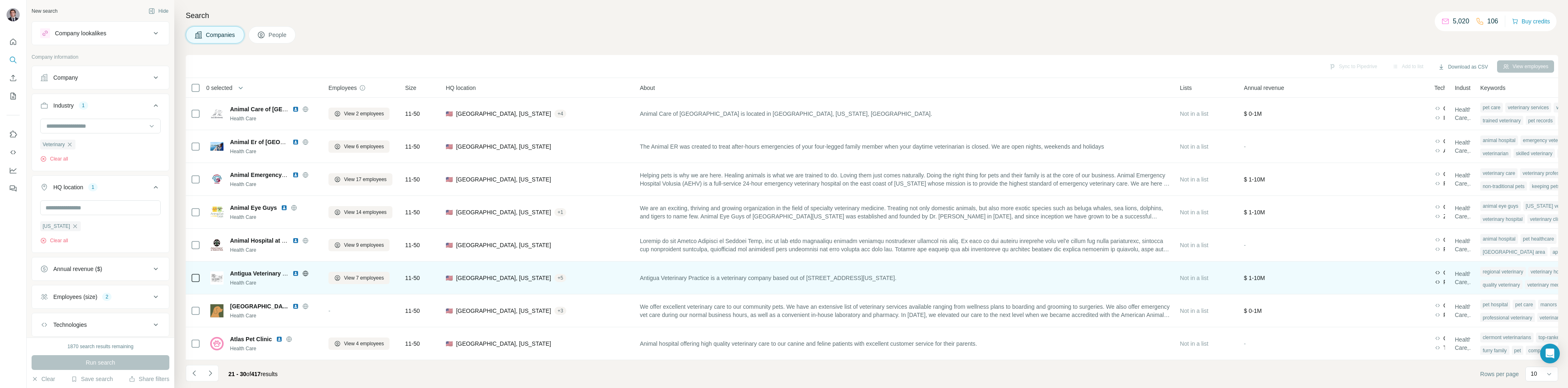
scroll to position [0, 0]
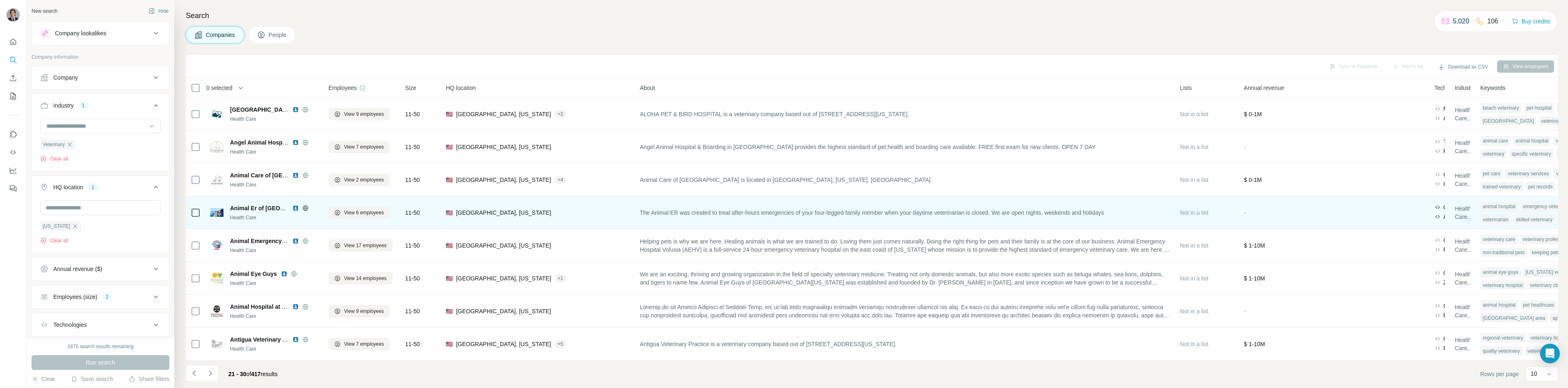
click at [306, 207] on icon at bounding box center [305, 208] width 7 height 7
